Goal: Task Accomplishment & Management: Use online tool/utility

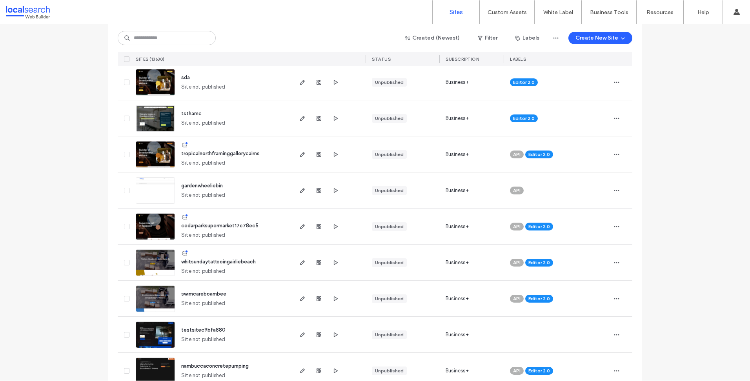
scroll to position [275, 0]
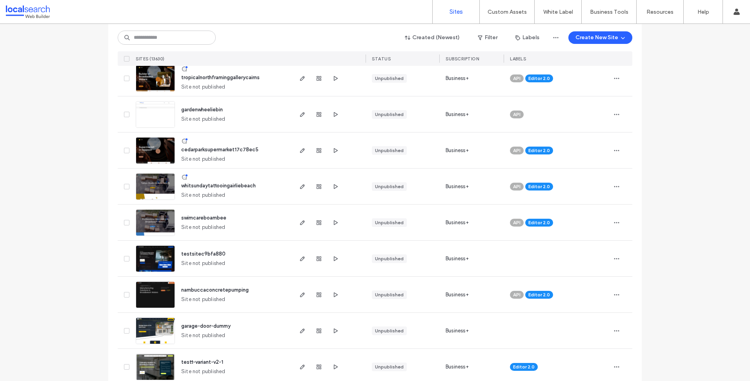
drag, startPoint x: 689, startPoint y: 129, endPoint x: 682, endPoint y: 125, distance: 8.2
drag, startPoint x: 552, startPoint y: 140, endPoint x: 644, endPoint y: 132, distance: 91.8
click at [607, 135] on div "cedarparksupermarket17c78ec5 Site not published Unpublished Business+ API Edito…" at bounding box center [375, 151] width 515 height 36
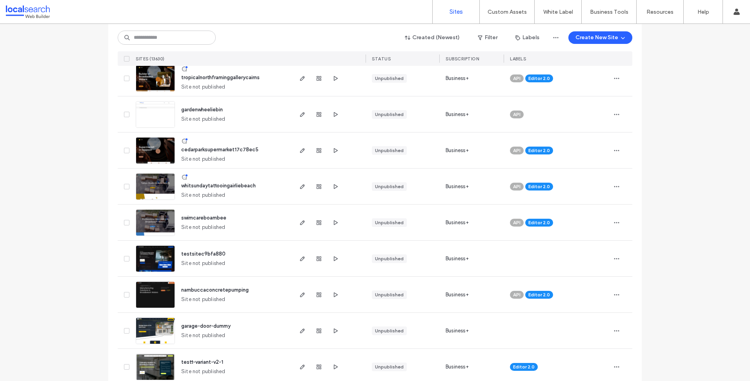
drag, startPoint x: 673, startPoint y: 47, endPoint x: 690, endPoint y: 40, distance: 18.6
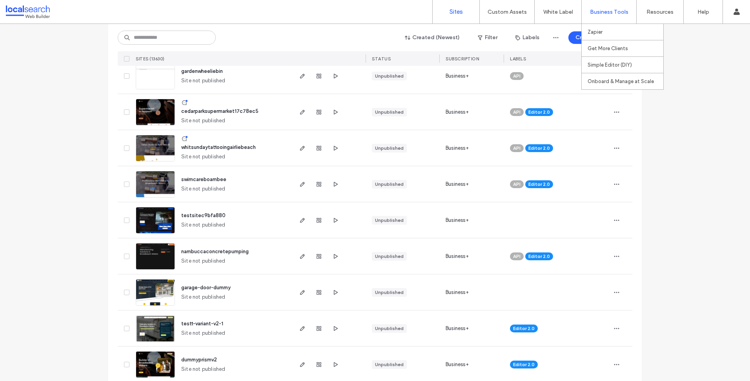
scroll to position [306, 0]
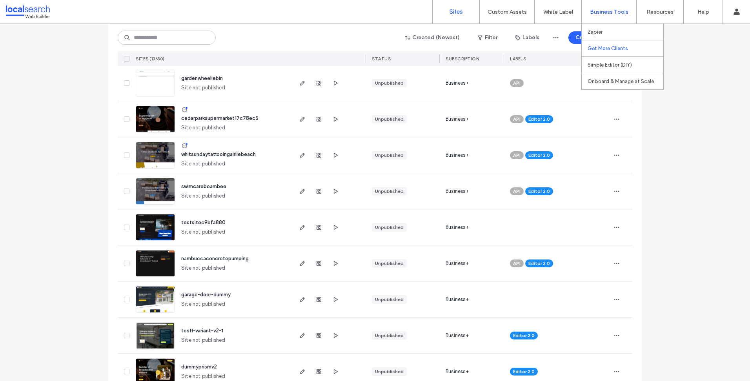
drag, startPoint x: 617, startPoint y: 40, endPoint x: 616, endPoint y: 53, distance: 12.6
click at [617, 43] on div "Get More Clients" at bounding box center [623, 48] width 82 height 16
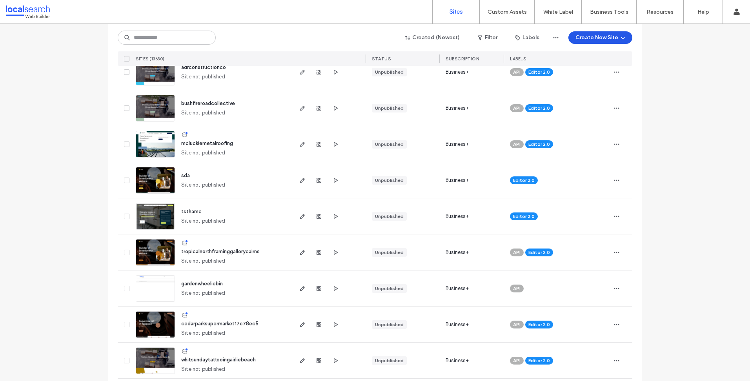
scroll to position [0, 0]
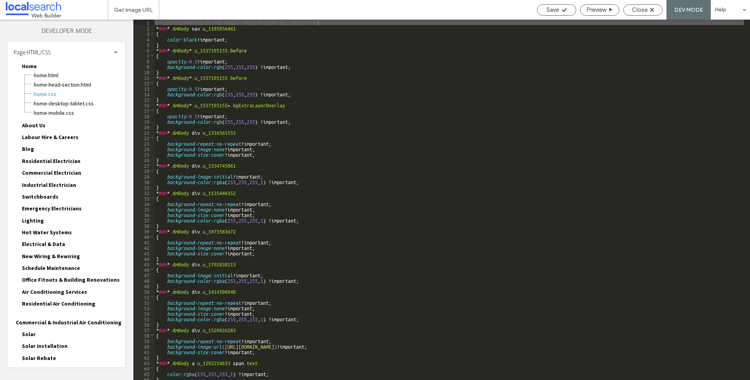
click at [50, 48] on div "Page HTML/CSS" at bounding box center [67, 52] width 118 height 20
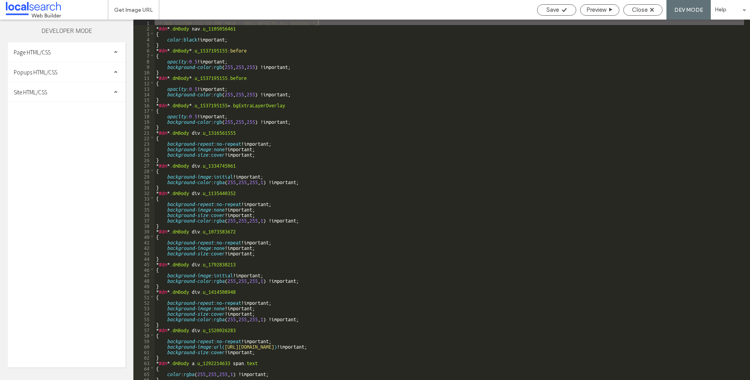
click at [40, 90] on span "Site HTML/CSS" at bounding box center [30, 92] width 33 height 7
click at [45, 126] on span "site.css" at bounding box center [80, 126] width 89 height 8
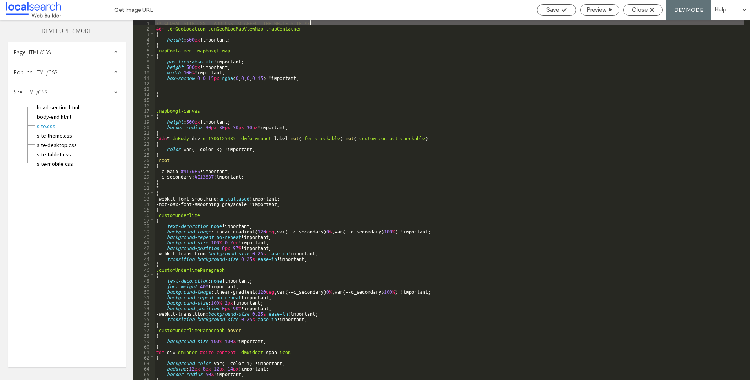
click at [341, 75] on div "/* GLOBAL SITE CSS - ADD CSS TO AFFECT THE WHOLE SITE */ #dm .dmGeoLocation .dm…" at bounding box center [449, 206] width 589 height 372
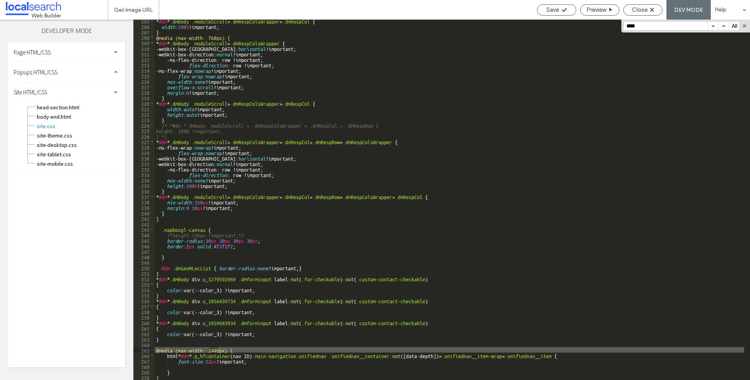
scroll to position [1122, 0]
click at [534, 300] on div "* #dm * .dmBody .moduleScroll > .dmRespColsWrapper > .dmRespCol { width : 100 %…" at bounding box center [449, 204] width 589 height 372
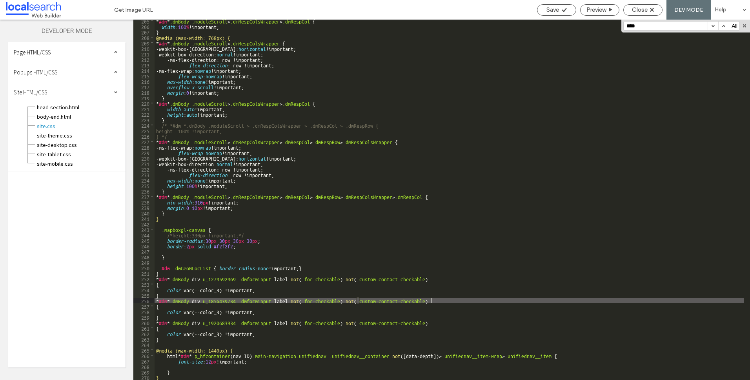
click at [483, 346] on div "* #dm * .dmBody .moduleScroll > .dmRespColsWrapper > .dmRespCol { width : 100 %…" at bounding box center [449, 204] width 589 height 372
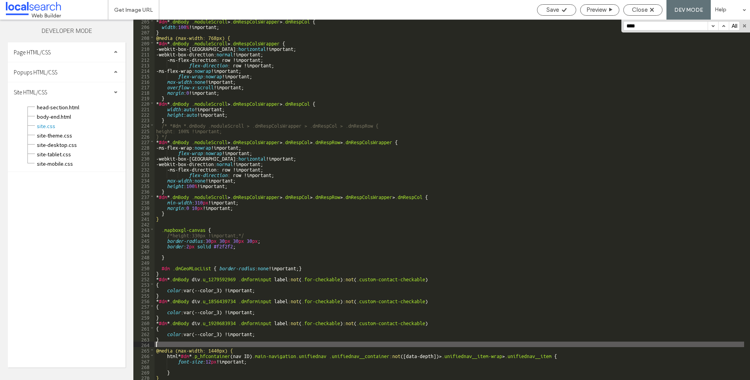
click at [279, 340] on div "* #dm * .dmBody .moduleScroll > .dmRespColsWrapper > .dmRespCol { width : 100 %…" at bounding box center [449, 204] width 589 height 372
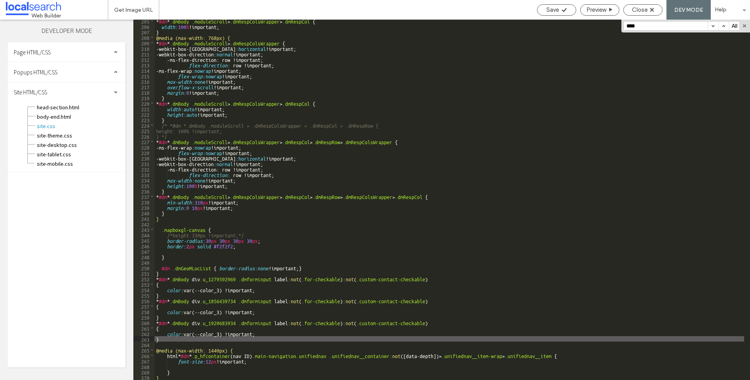
click at [335, 342] on div "* #dm * .dmBody .moduleScroll > .dmRespColsWrapper > .dmRespCol { width : 100 %…" at bounding box center [449, 204] width 589 height 372
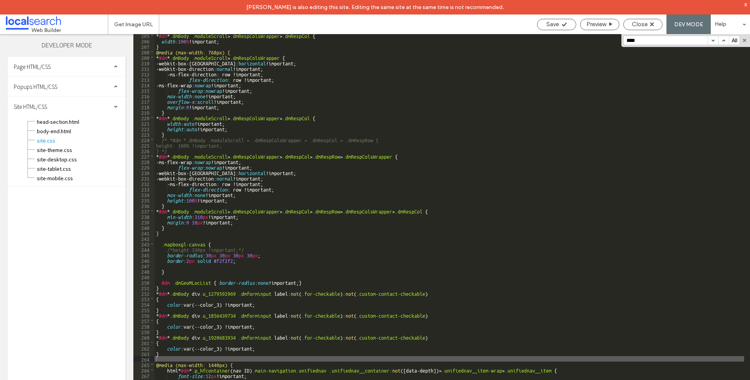
click at [746, 6] on div "x" at bounding box center [746, 4] width 4 height 7
click at [239, 330] on div "* #dm * .dmBody .moduleScroll > .dmRespColsWrapper > .dmRespCol { width : 100 %…" at bounding box center [449, 219] width 589 height 372
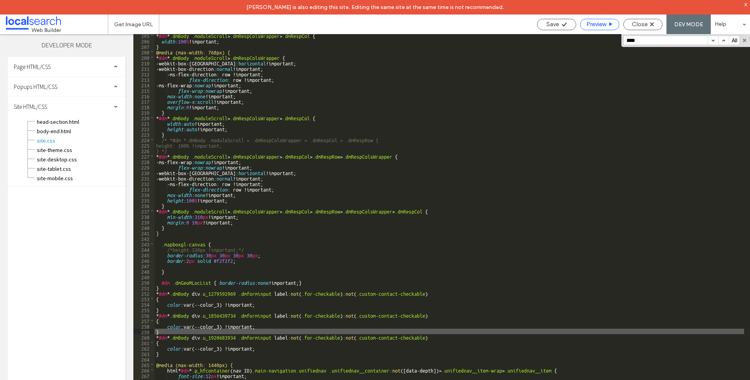
click at [591, 25] on span "Preview" at bounding box center [596, 24] width 20 height 7
click at [343, 140] on div "* #dm * .dmBody .moduleScroll > .dmRespColsWrapper > .dmRespCol { width : 100 %…" at bounding box center [449, 219] width 589 height 372
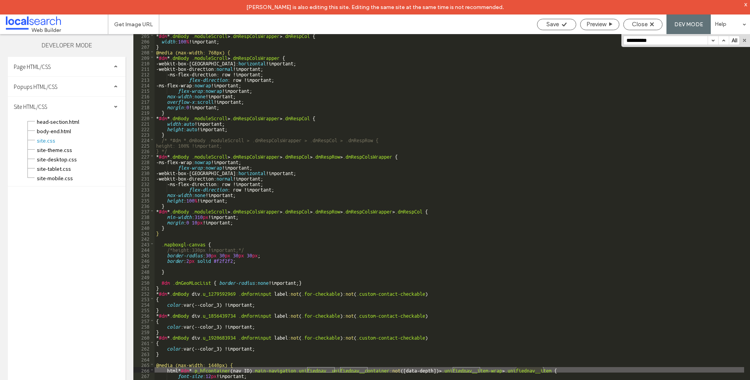
click at [744, 4] on div "x" at bounding box center [746, 4] width 4 height 7
click at [344, 241] on div "* #dm * .dmBody .moduleScroll > .dmRespColsWrapper > .dmRespCol { width : 100 %…" at bounding box center [449, 219] width 589 height 372
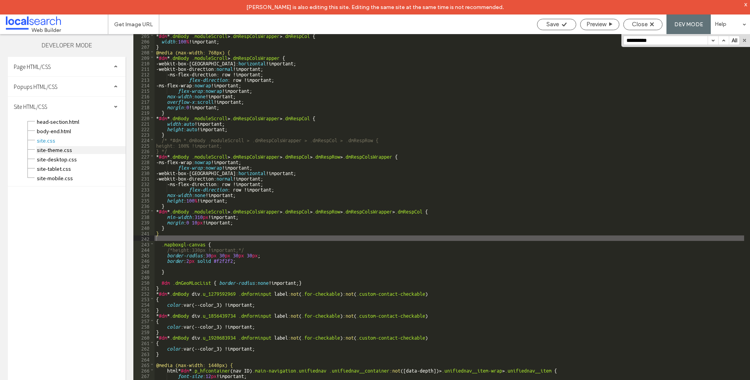
click at [69, 153] on span "site-theme.css" at bounding box center [80, 150] width 89 height 8
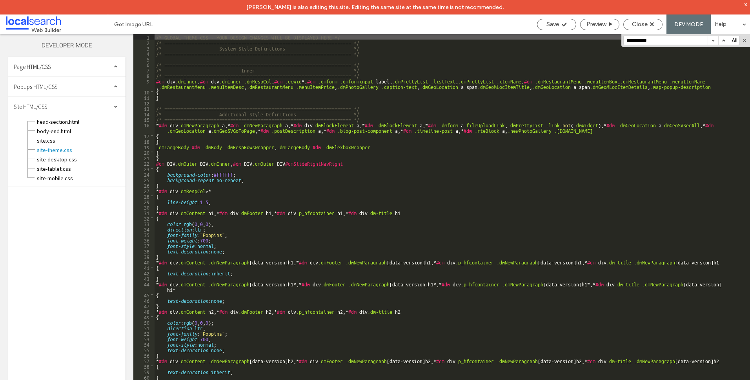
click at [292, 155] on div "/* GLOBAL THEME CSS - YOUR DESIGN CHANGES WILL BE DISPLAYED HERE */ /* ========…" at bounding box center [449, 220] width 589 height 372
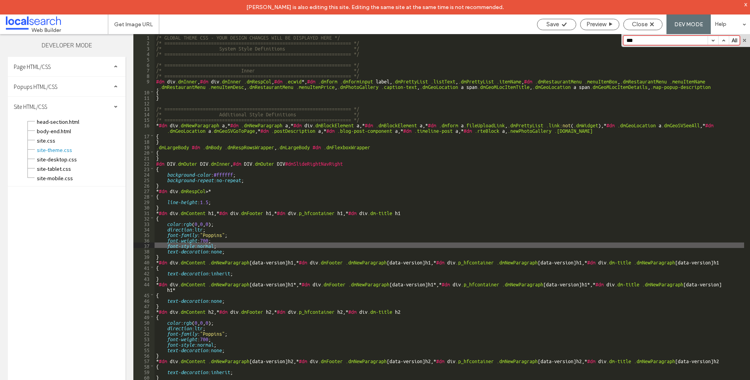
type input "****"
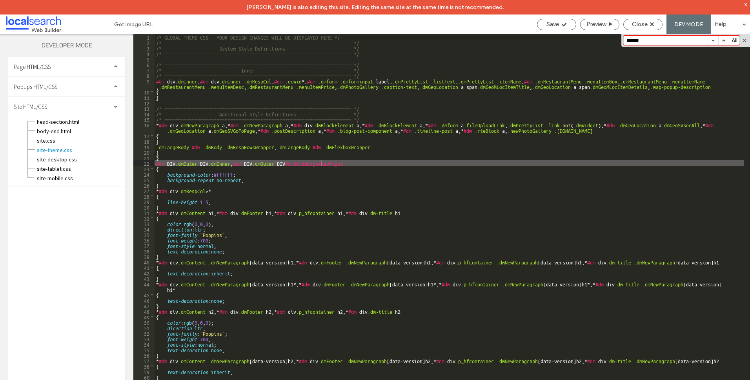
type input "*******"
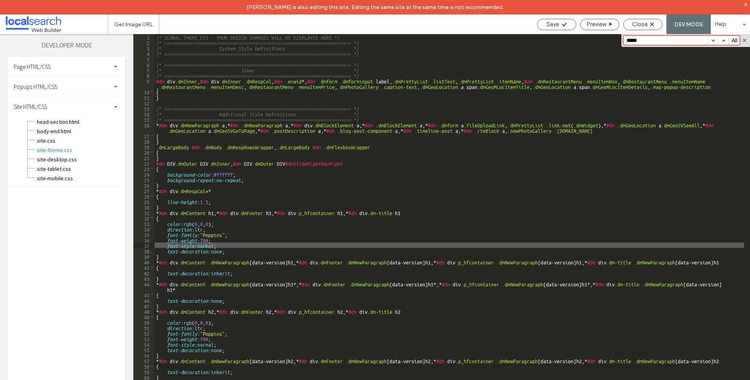
type input "****"
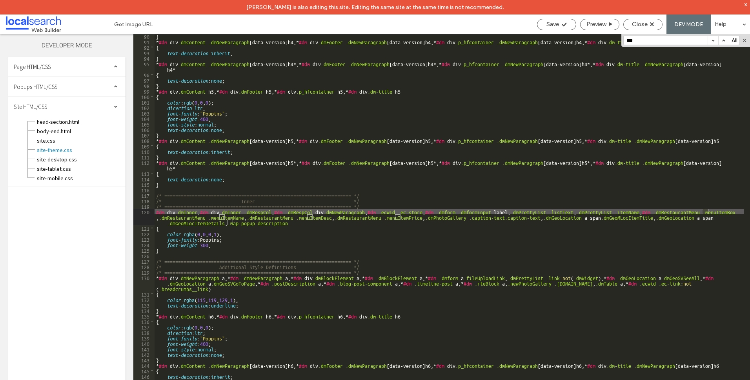
scroll to position [517, 0]
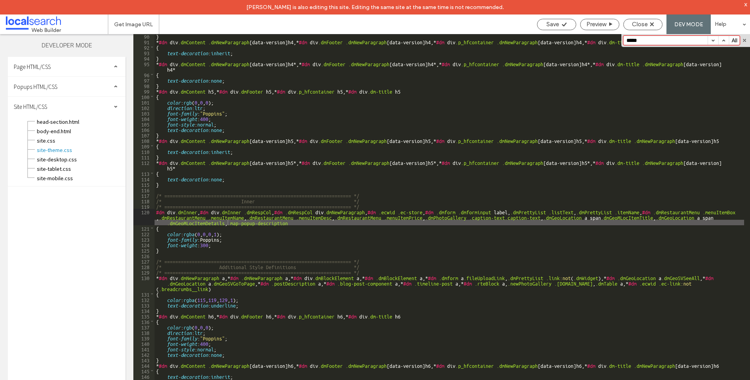
type input "*"
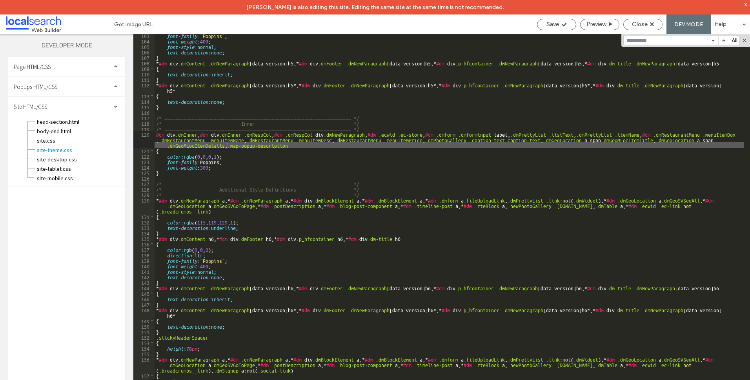
scroll to position [595, 0]
click at [56, 138] on span "site.css" at bounding box center [80, 141] width 89 height 8
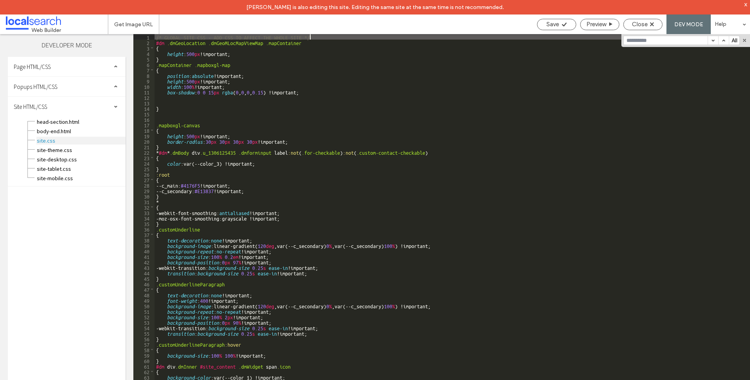
scroll to position [0, 0]
click at [294, 172] on div "/* GLOBAL SITE CSS - ADD CSS TO AFFECT THE WHOLE SITE */ #dm .dmGeoLocation .dm…" at bounding box center [449, 220] width 589 height 372
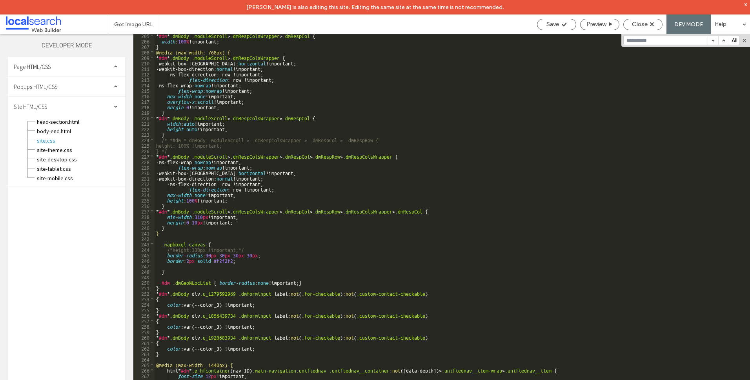
scroll to position [1122, 0]
click at [643, 24] on span "Close" at bounding box center [640, 24] width 16 height 7
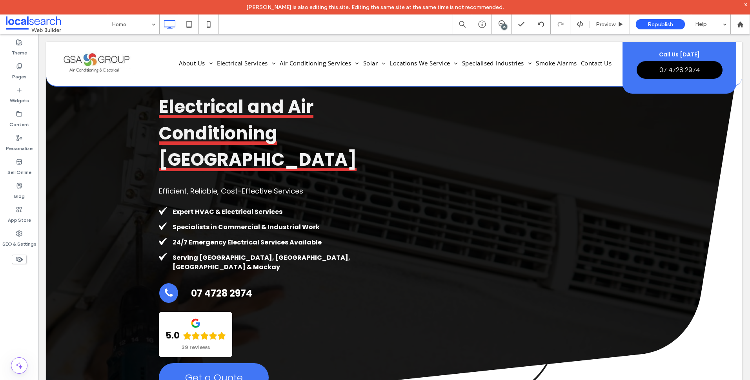
scroll to position [392, 0]
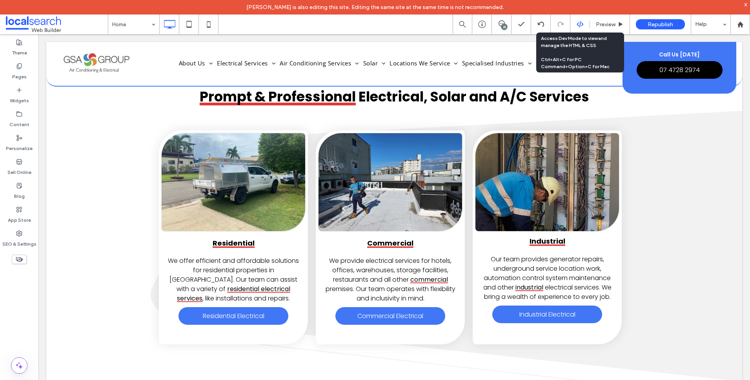
click at [583, 24] on use at bounding box center [580, 24] width 6 height 6
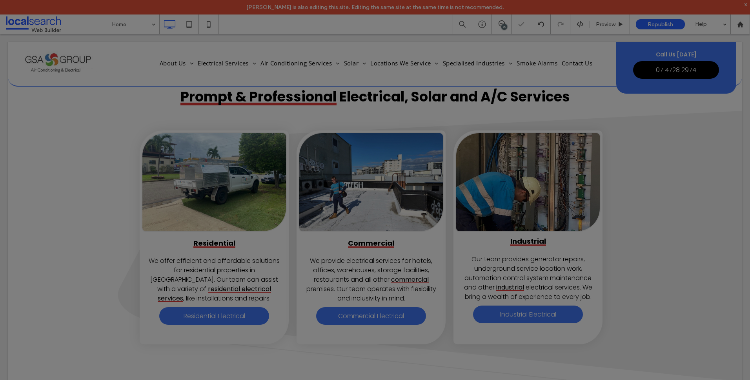
scroll to position [0, 0]
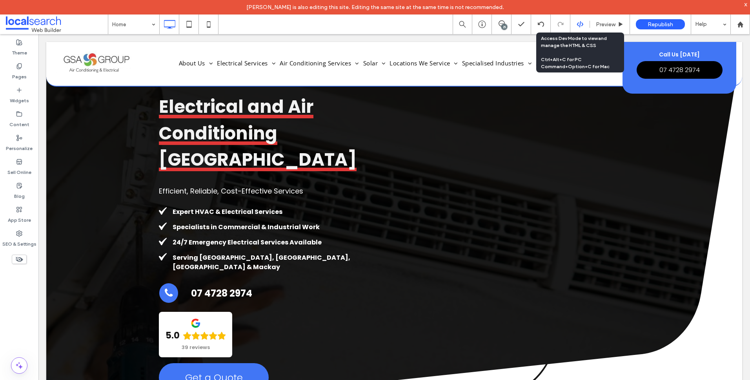
click at [579, 26] on use at bounding box center [580, 24] width 6 height 6
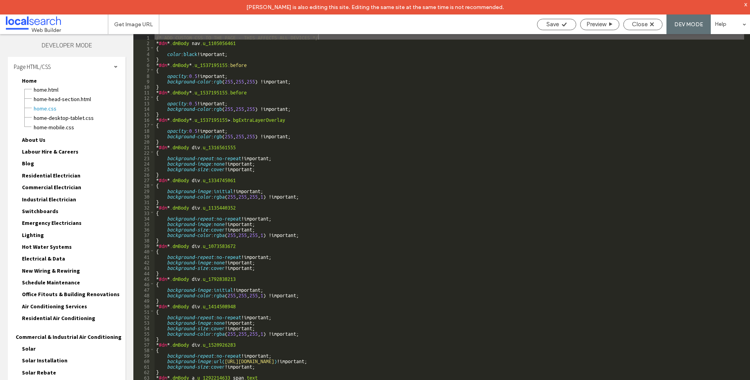
click at [745, 5] on div "x" at bounding box center [746, 4] width 4 height 7
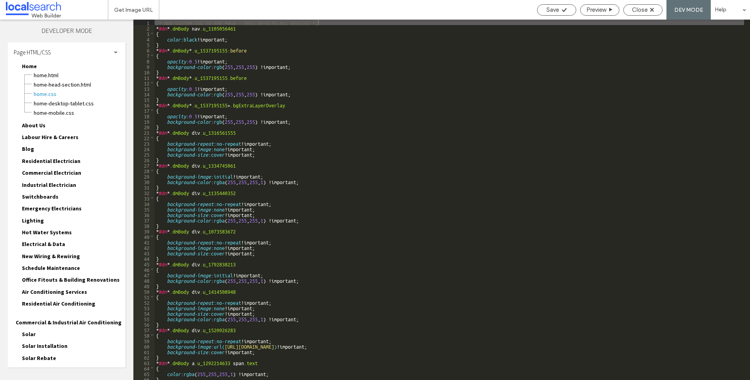
click at [79, 49] on div "Page HTML/CSS" at bounding box center [67, 52] width 118 height 20
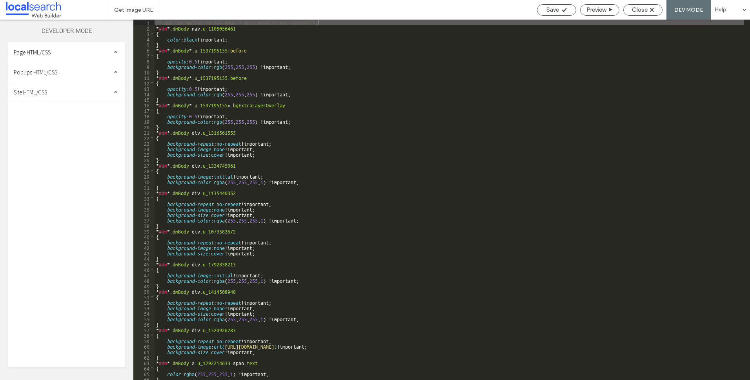
click at [63, 78] on div "Popups HTML/CSS" at bounding box center [67, 72] width 118 height 20
click at [57, 79] on div "Popups HTML/CSS" at bounding box center [67, 72] width 118 height 20
drag, startPoint x: 57, startPoint y: 79, endPoint x: 51, endPoint y: 102, distance: 23.2
click at [53, 98] on div "Site HTML/CSS" at bounding box center [67, 92] width 118 height 20
click at [44, 127] on span "site.css" at bounding box center [80, 126] width 89 height 8
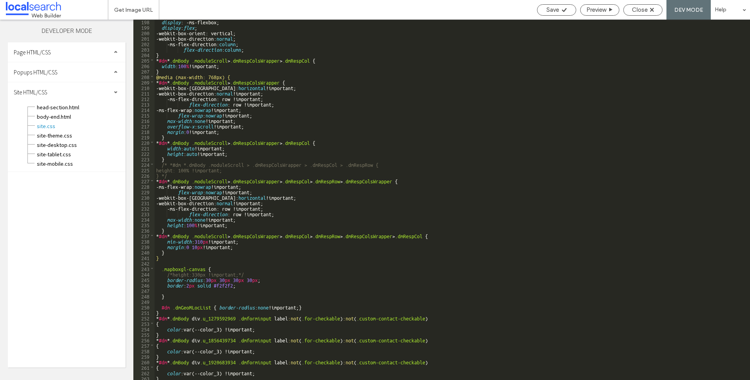
scroll to position [1083, 0]
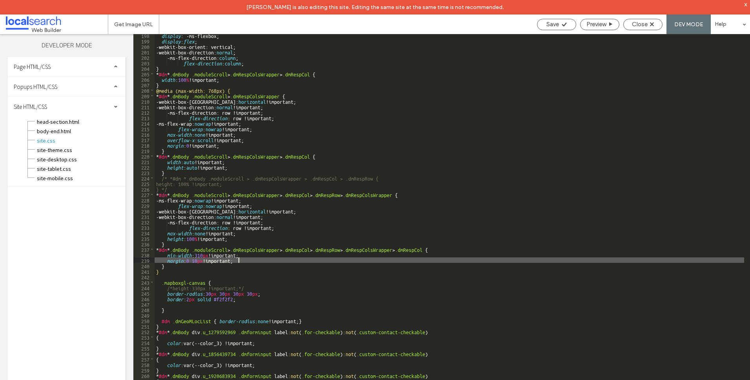
click at [359, 261] on div "display : -ms-flexbox; display : flex ; -webkit-box-orient: vertical; -webkit-b…" at bounding box center [449, 219] width 589 height 372
click at [746, 4] on div "x" at bounding box center [746, 4] width 4 height 7
click at [369, 147] on div "display : -ms-flexbox; display : flex ; -webkit-box-orient: vertical; -webkit-b…" at bounding box center [449, 219] width 589 height 372
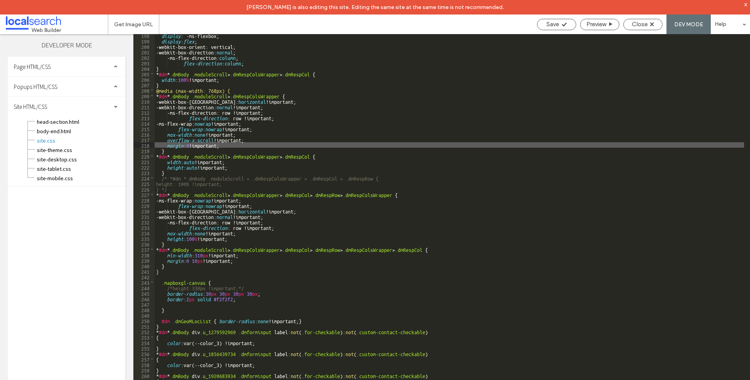
click at [747, 3] on div "x" at bounding box center [746, 4] width 4 height 7
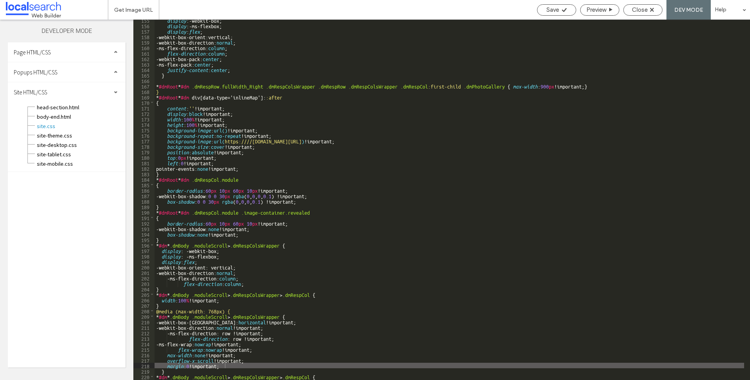
scroll to position [730, 0]
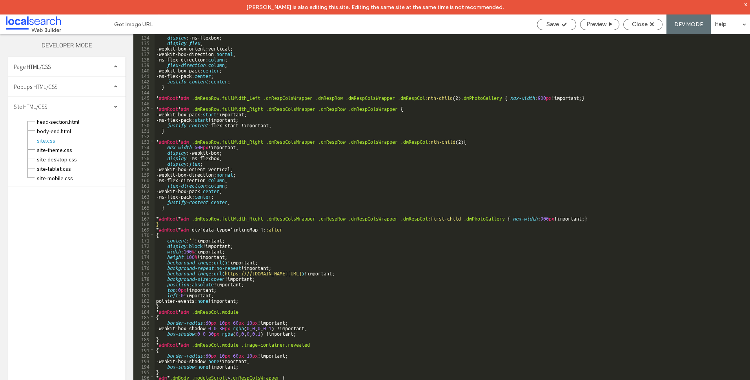
click at [321, 316] on div "display :-ms-flexbox; display : flex ; -webkit-box-orient:vertical; -webkit-box…" at bounding box center [449, 220] width 589 height 372
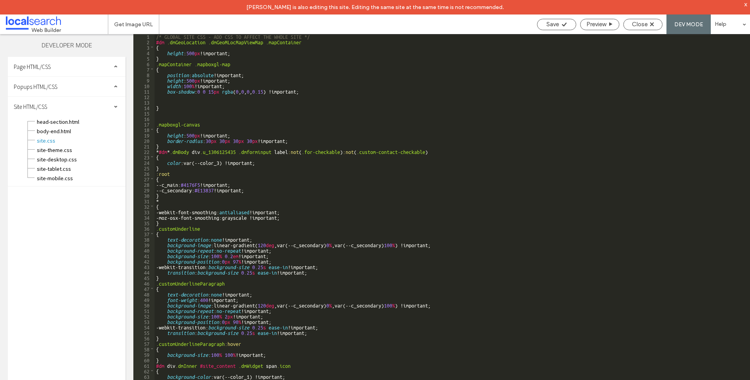
scroll to position [0, 0]
click at [75, 163] on span "site-desktop.css" at bounding box center [80, 160] width 89 height 8
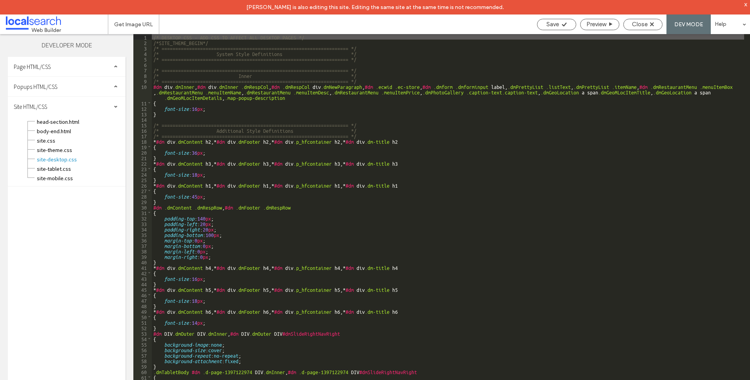
scroll to position [7, 0]
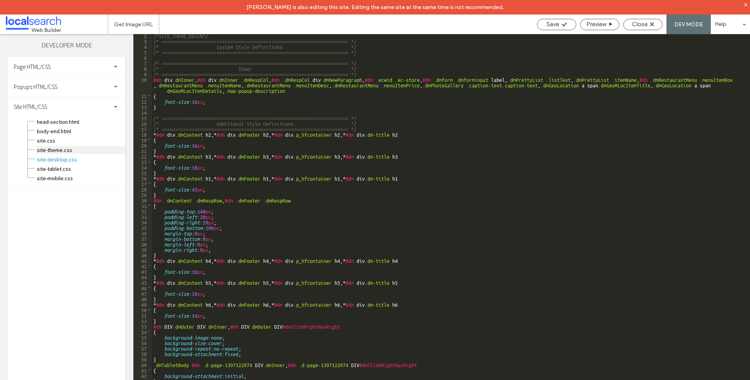
click at [61, 150] on span "site-theme.css" at bounding box center [80, 150] width 89 height 8
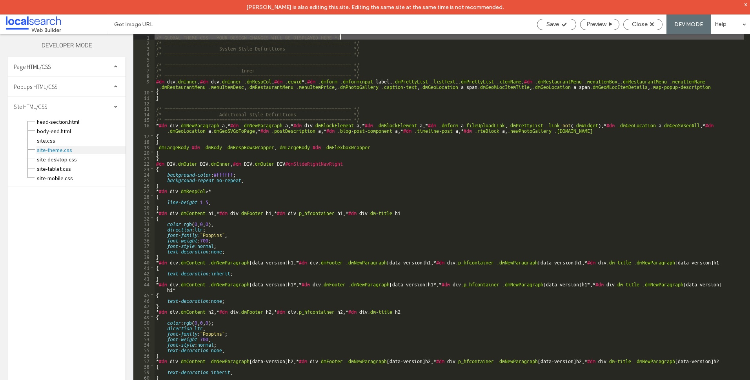
scroll to position [0, 0]
click at [62, 145] on div "site-theme.css" at bounding box center [80, 149] width 89 height 9
click at [64, 143] on span "site.css" at bounding box center [80, 141] width 89 height 8
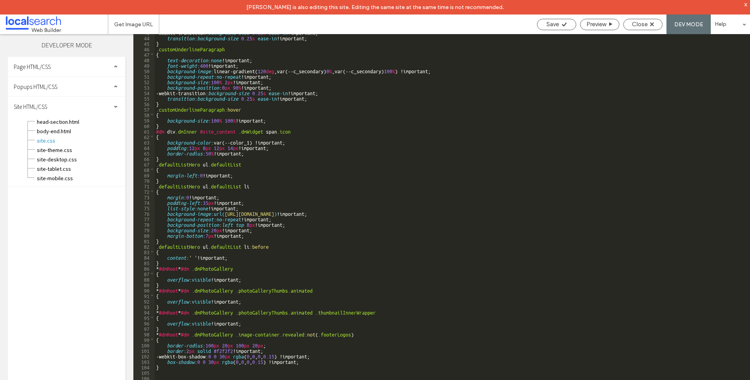
scroll to position [235, 0]
click at [346, 200] on div "-webkit-transition: background-size 0.25 s ease-in !important; transition : bac…" at bounding box center [449, 215] width 589 height 372
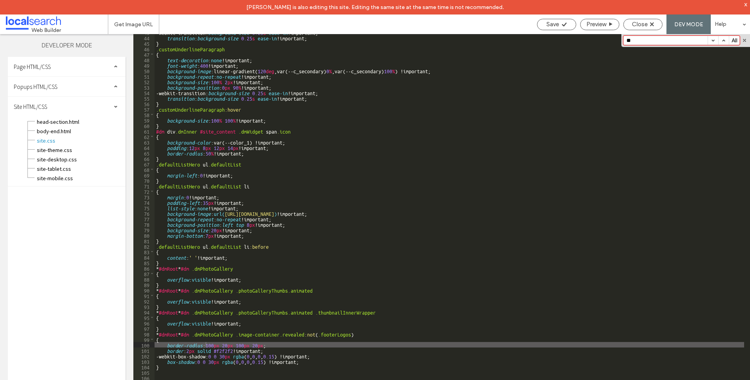
scroll to position [462, 0]
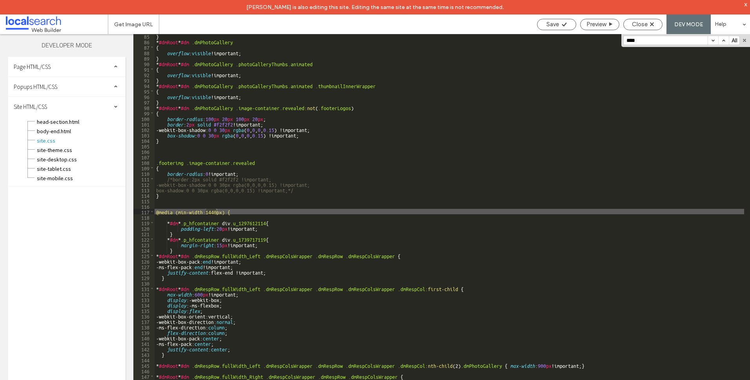
type input "****"
click at [640, 242] on div "} * #dmRoot * #dm .dmPhotoGallery { overflow : visible !important; } * #dmRoot …" at bounding box center [449, 219] width 589 height 372
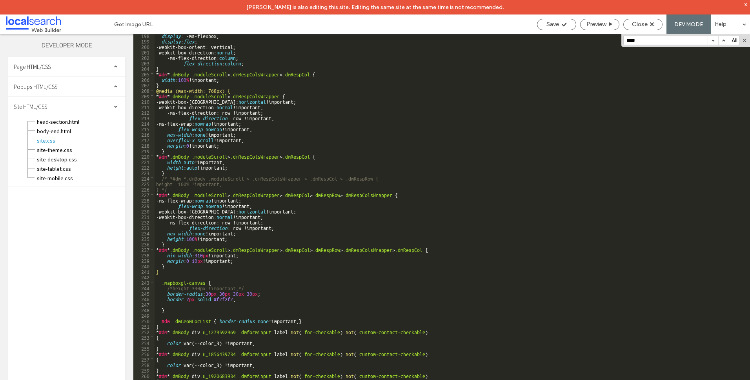
scroll to position [1083, 0]
click at [745, 3] on div "x" at bounding box center [746, 4] width 4 height 7
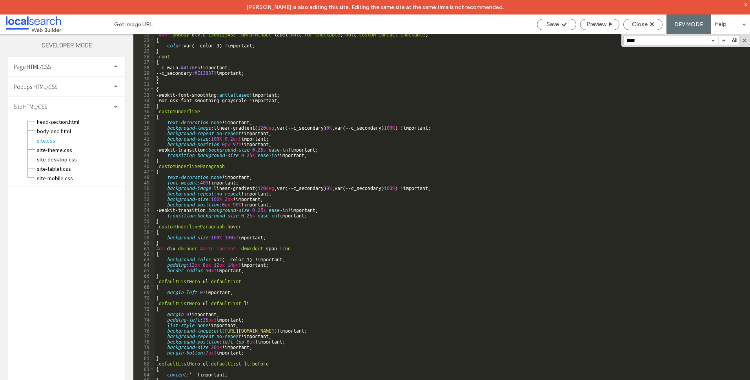
scroll to position [0, 0]
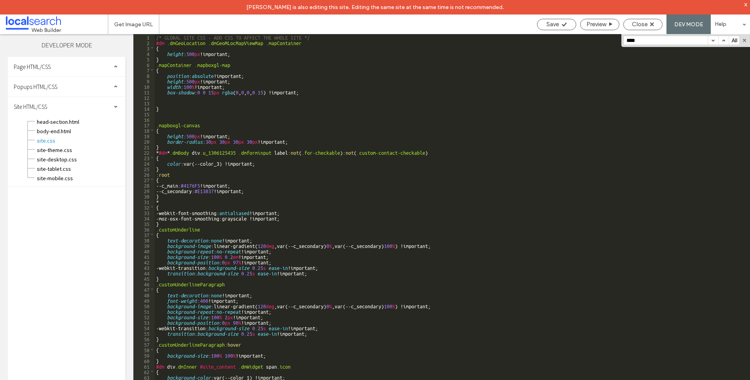
click at [321, 40] on div "/* GLOBAL SITE CSS - ADD CSS TO AFFECT THE WHOLE SITE */ #dm .dmGeoLocation .dm…" at bounding box center [449, 220] width 589 height 372
click at [338, 37] on div "/* GLOBAL SITE CSS - ADD CSS TO AFFECT THE WHOLE SITE */ #dm .dmGeoLocation .dm…" at bounding box center [449, 220] width 589 height 372
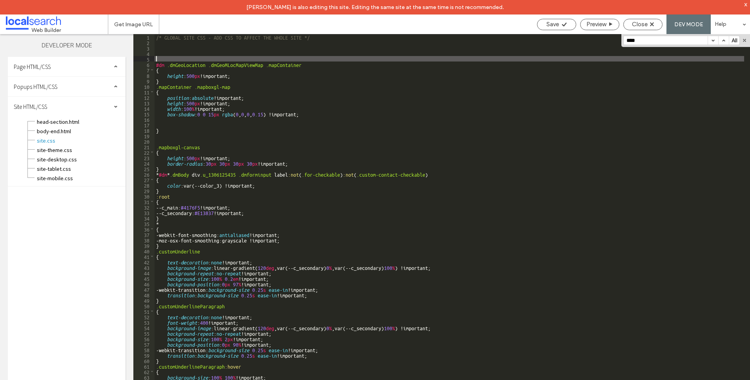
type textarea "**"
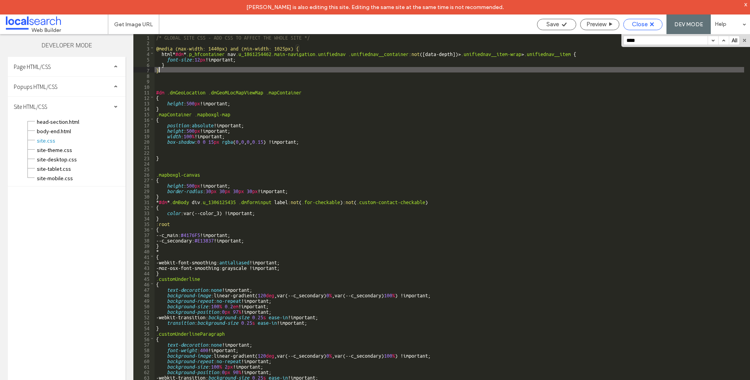
click at [642, 28] on div "Close" at bounding box center [642, 24] width 39 height 11
click at [647, 24] on span "Close" at bounding box center [640, 24] width 16 height 7
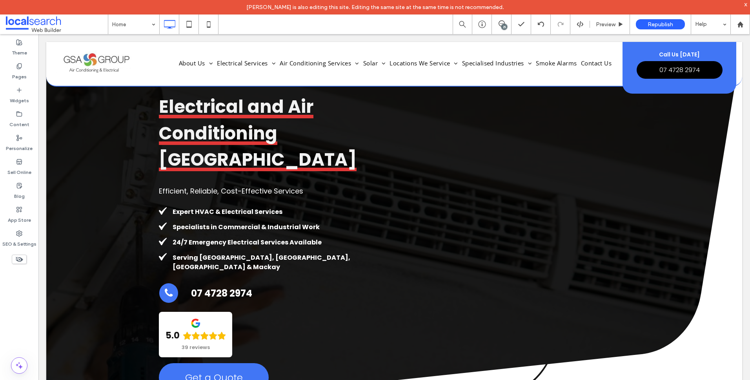
click at [42, 22] on span at bounding box center [57, 24] width 102 height 16
